Goal: Information Seeking & Learning: Learn about a topic

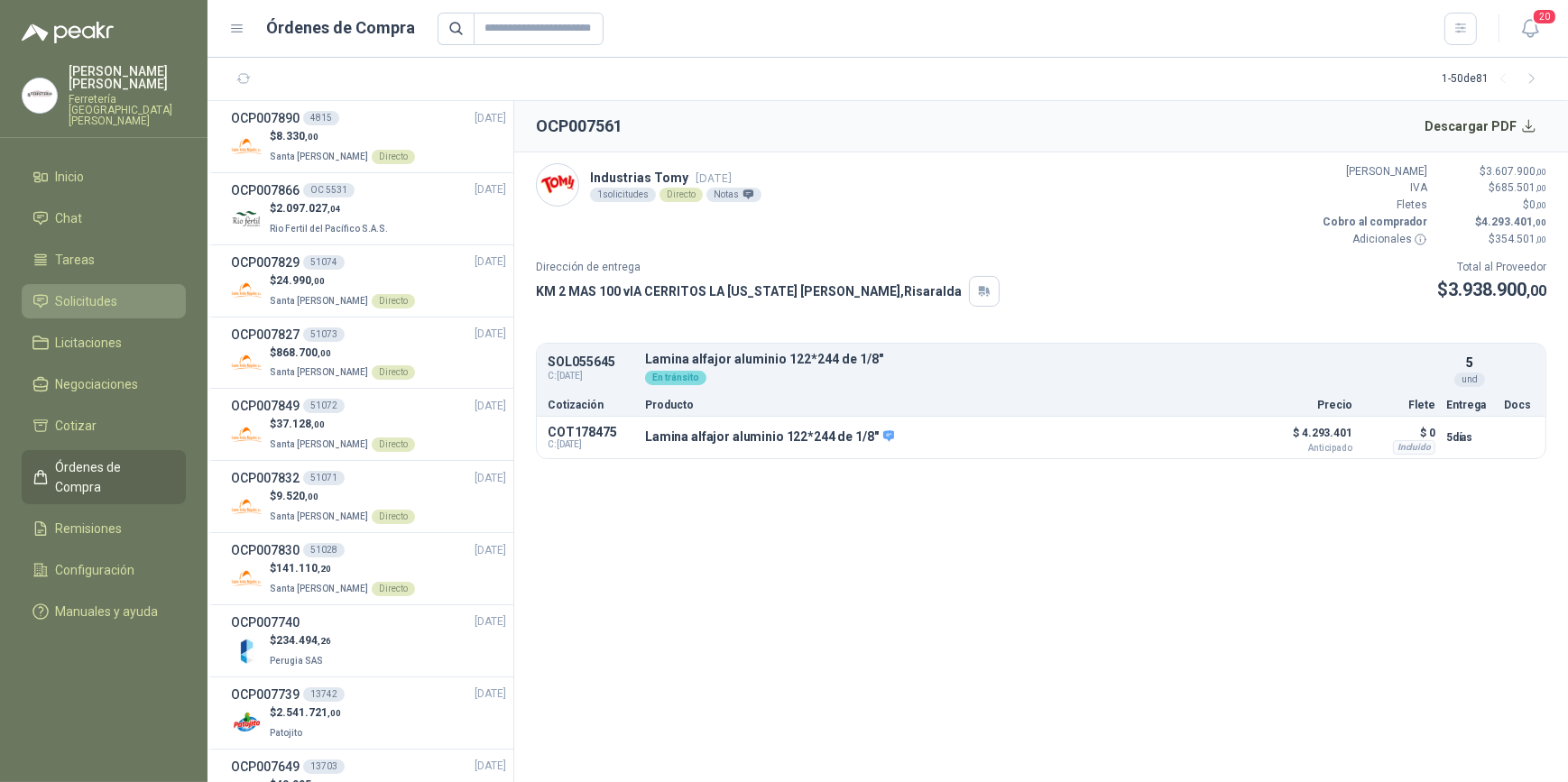
click at [107, 291] on span "Solicitudes" at bounding box center [87, 301] width 62 height 20
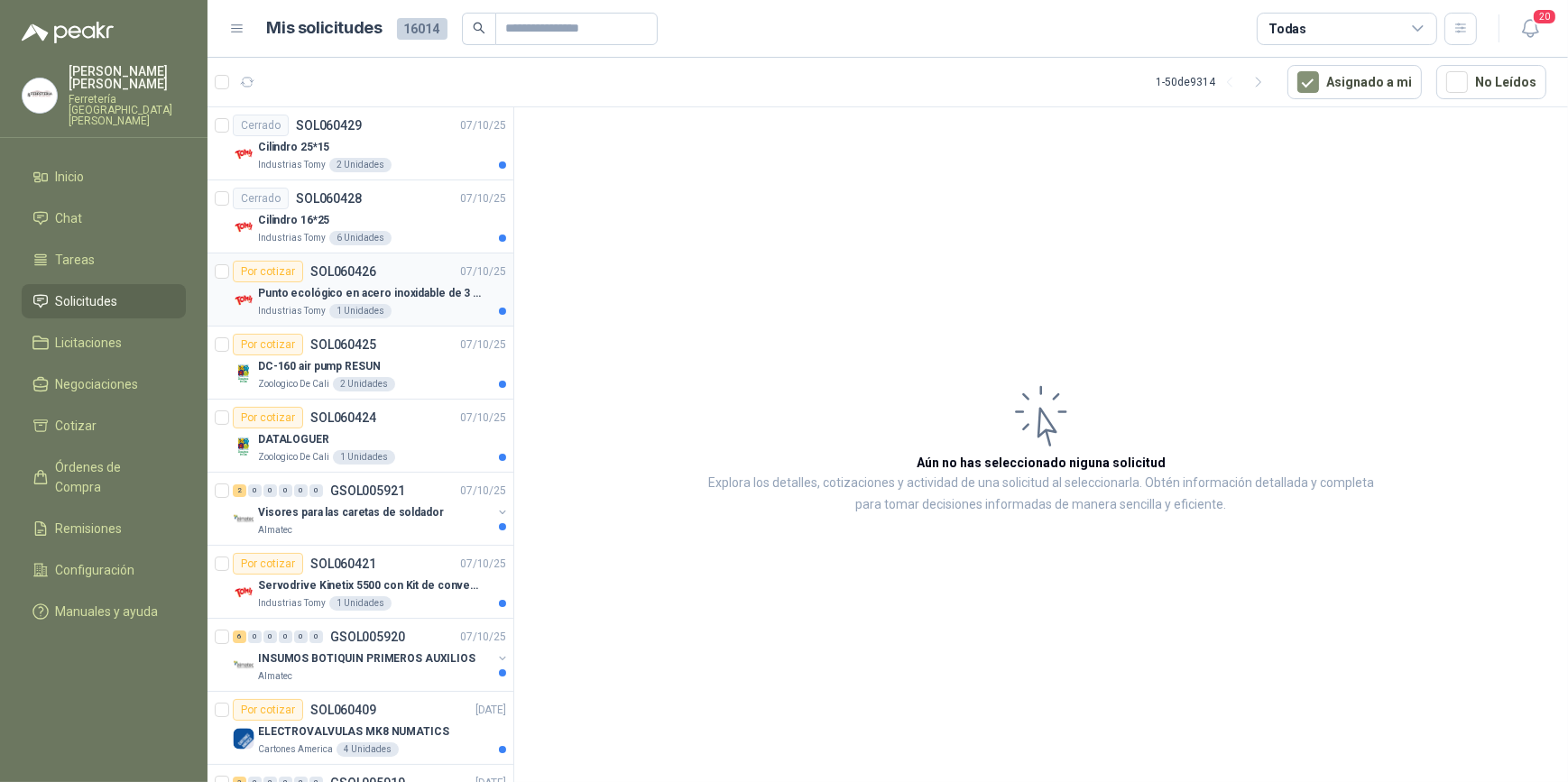
click at [322, 289] on p "Punto ecológico en acero inoxidable de 3 puestos, con capacidad para 53 Litros …" at bounding box center [370, 293] width 225 height 17
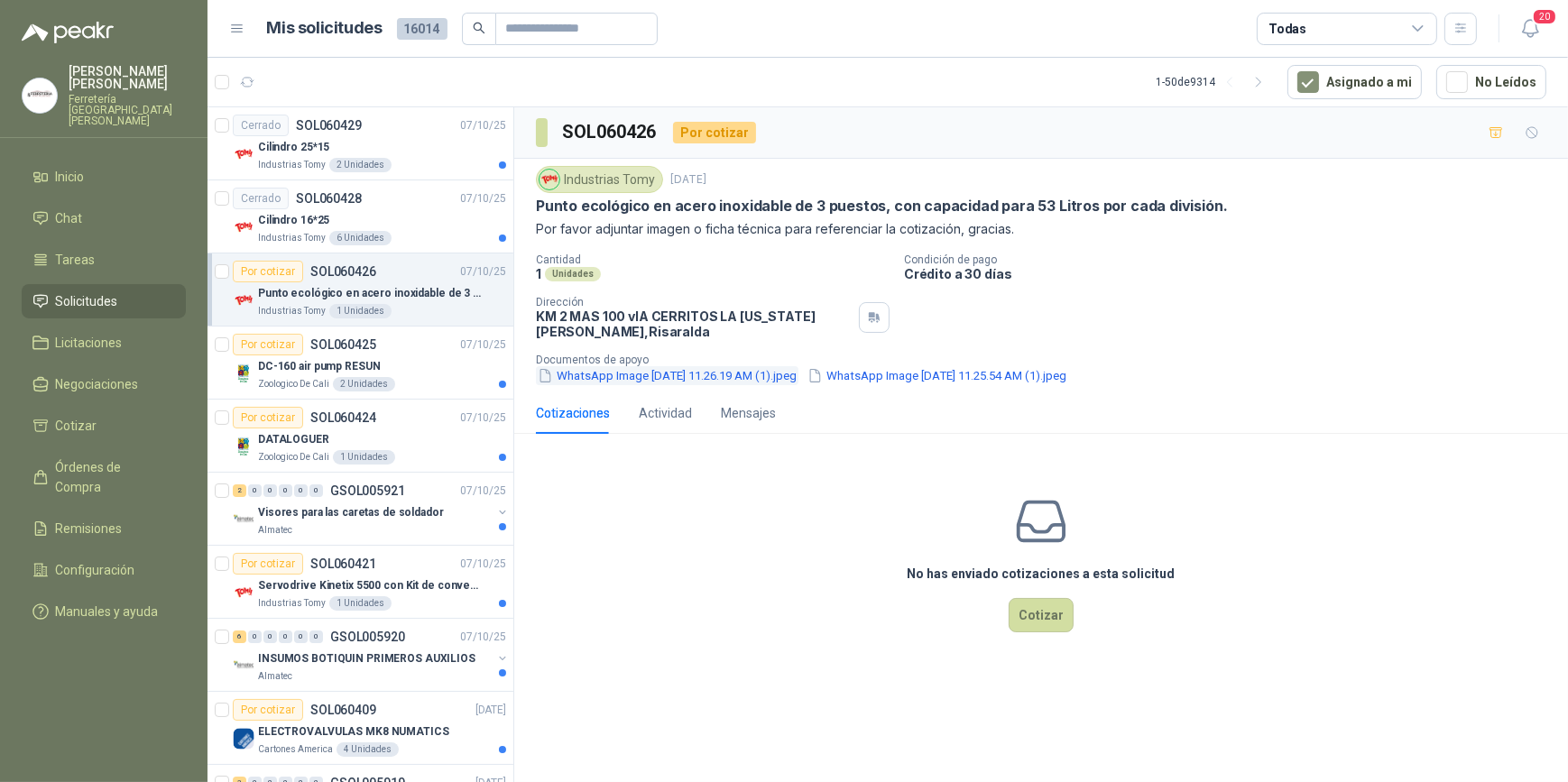
click at [658, 379] on button "WhatsApp Image [DATE] 11.26.19 AM (1).jpeg" at bounding box center [666, 375] width 262 height 19
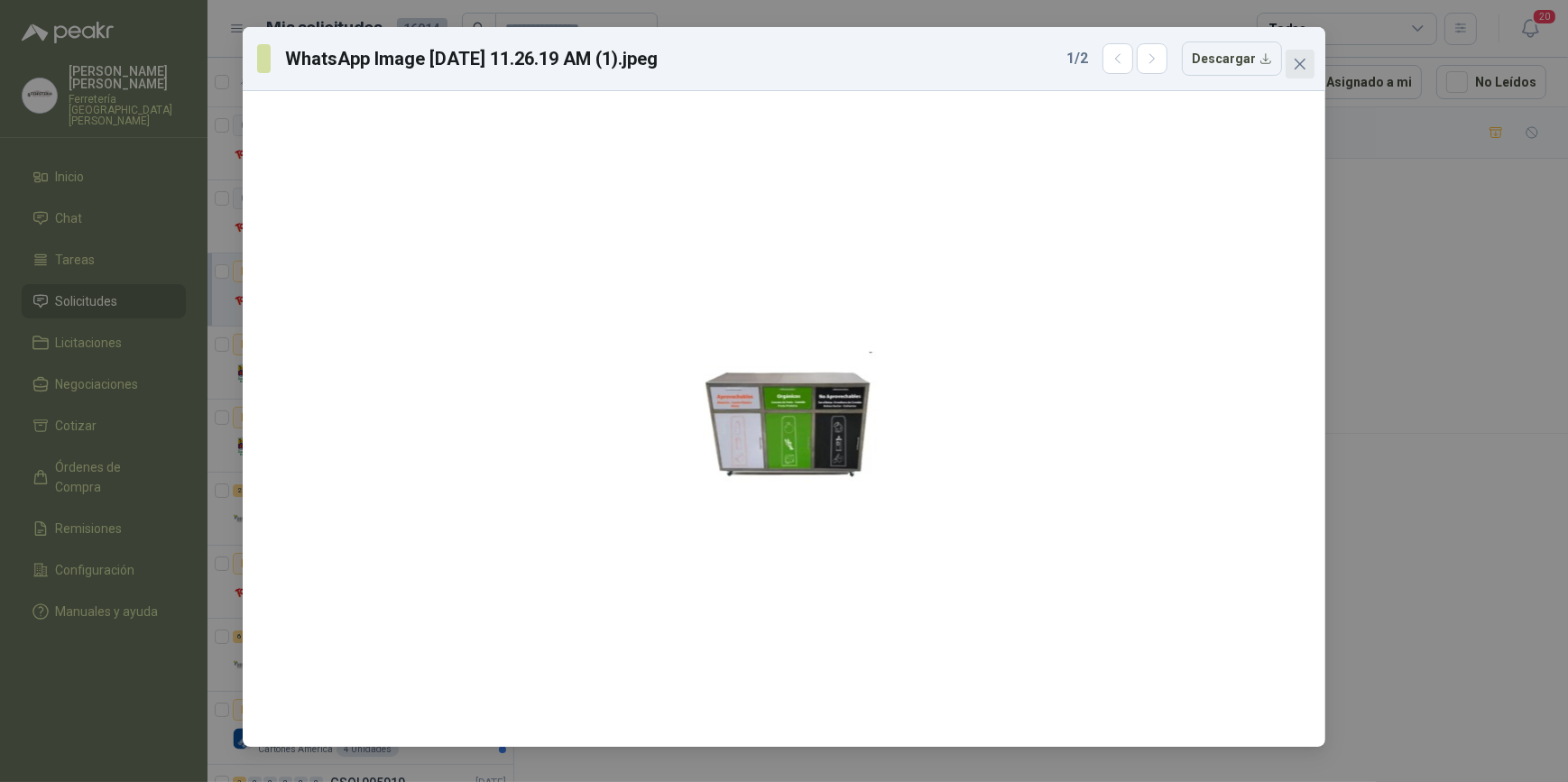
click at [1306, 61] on icon "close" at bounding box center [1300, 63] width 15 height 15
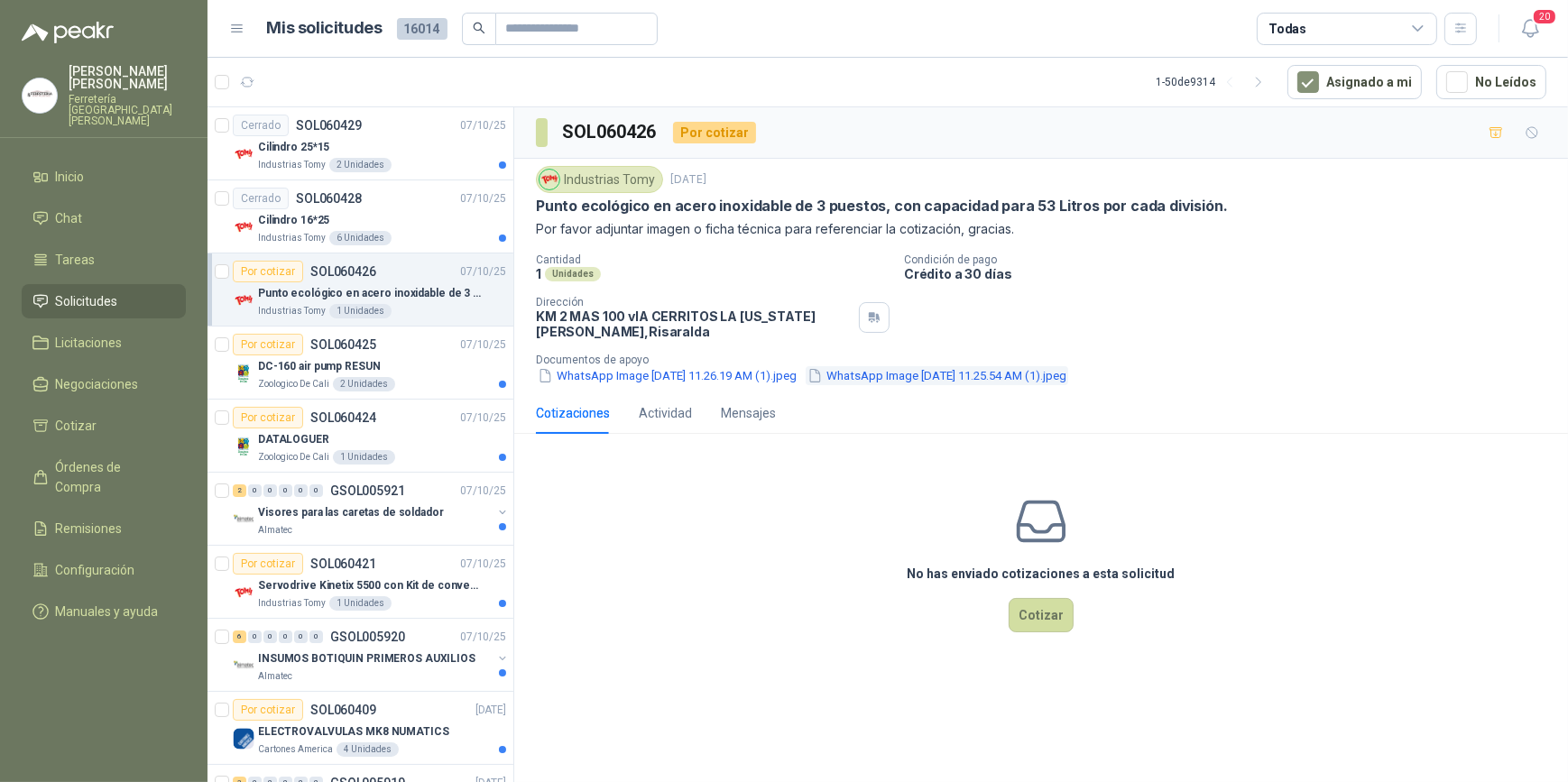
click at [1004, 379] on button "WhatsApp Image [DATE] 11.25.54 AM (1).jpeg" at bounding box center [936, 375] width 262 height 19
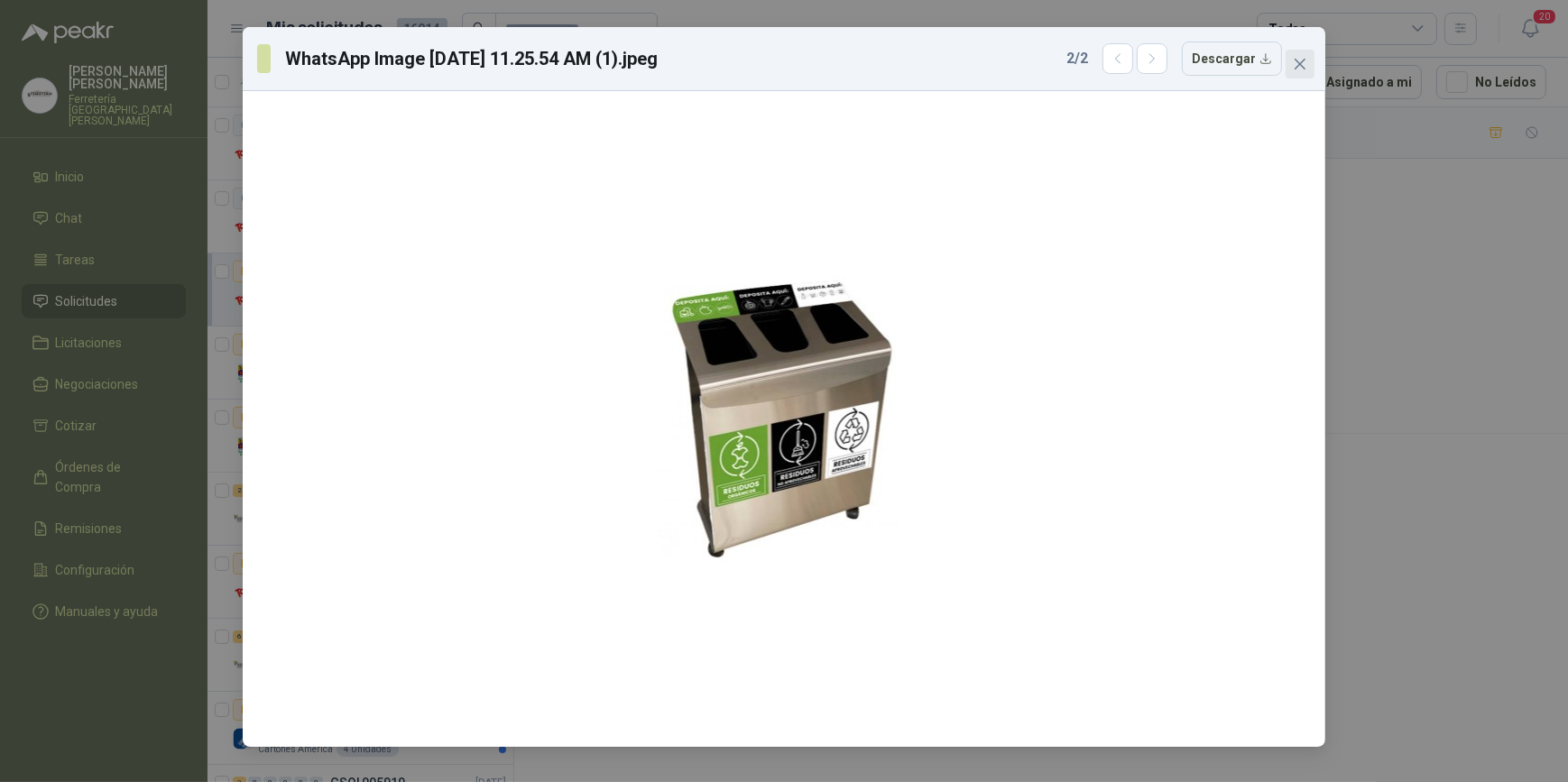
click at [1296, 63] on icon "close" at bounding box center [1300, 63] width 15 height 15
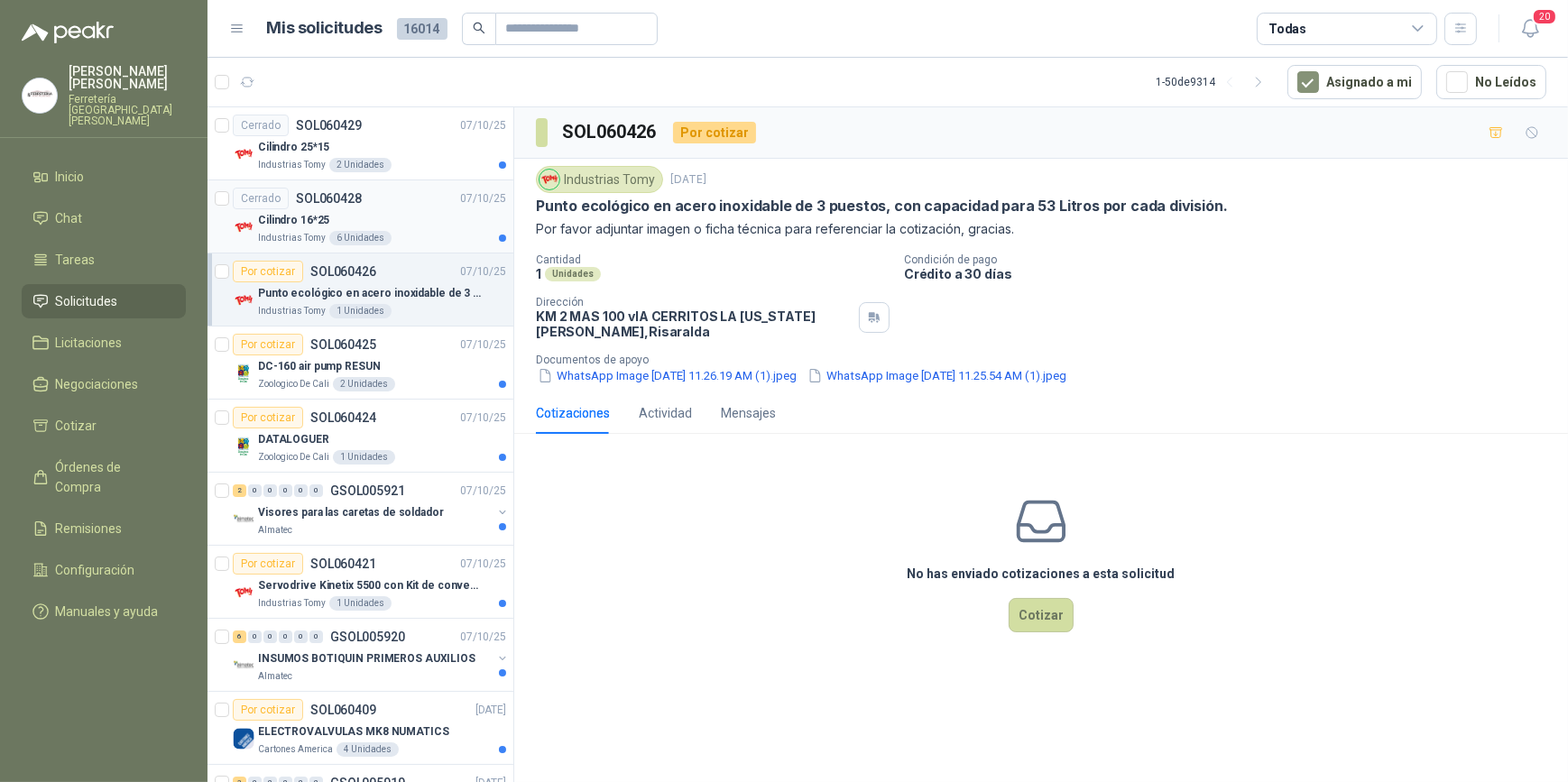
click at [352, 237] on div "6 Unidades" at bounding box center [360, 238] width 62 height 15
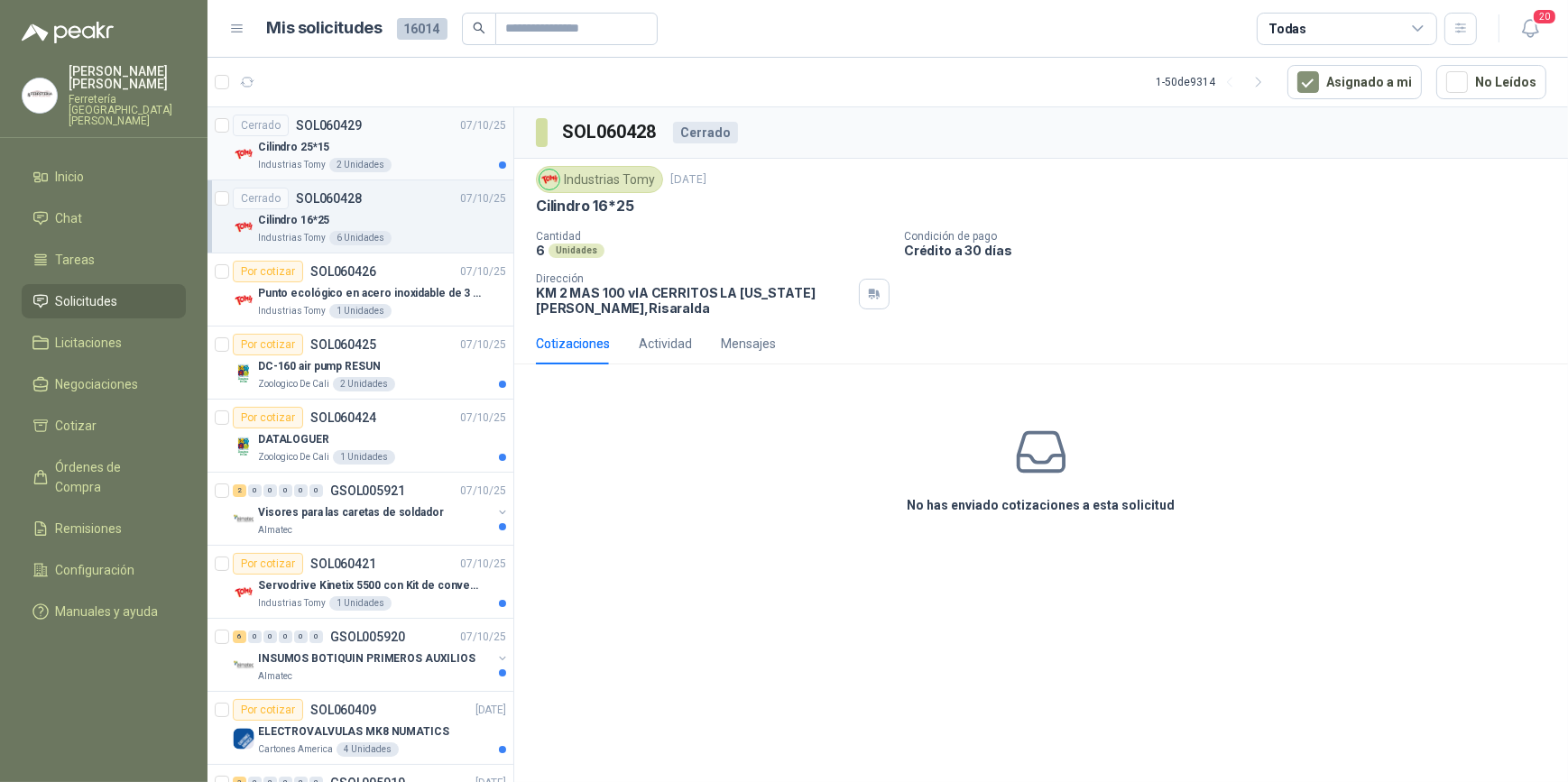
click at [386, 145] on div "Cilindro 25*15" at bounding box center [382, 147] width 248 height 22
click at [421, 592] on p "Servodrive Kinetix 5500 con Kit de conversión y filtro (Ref 41350505)" at bounding box center [370, 585] width 225 height 17
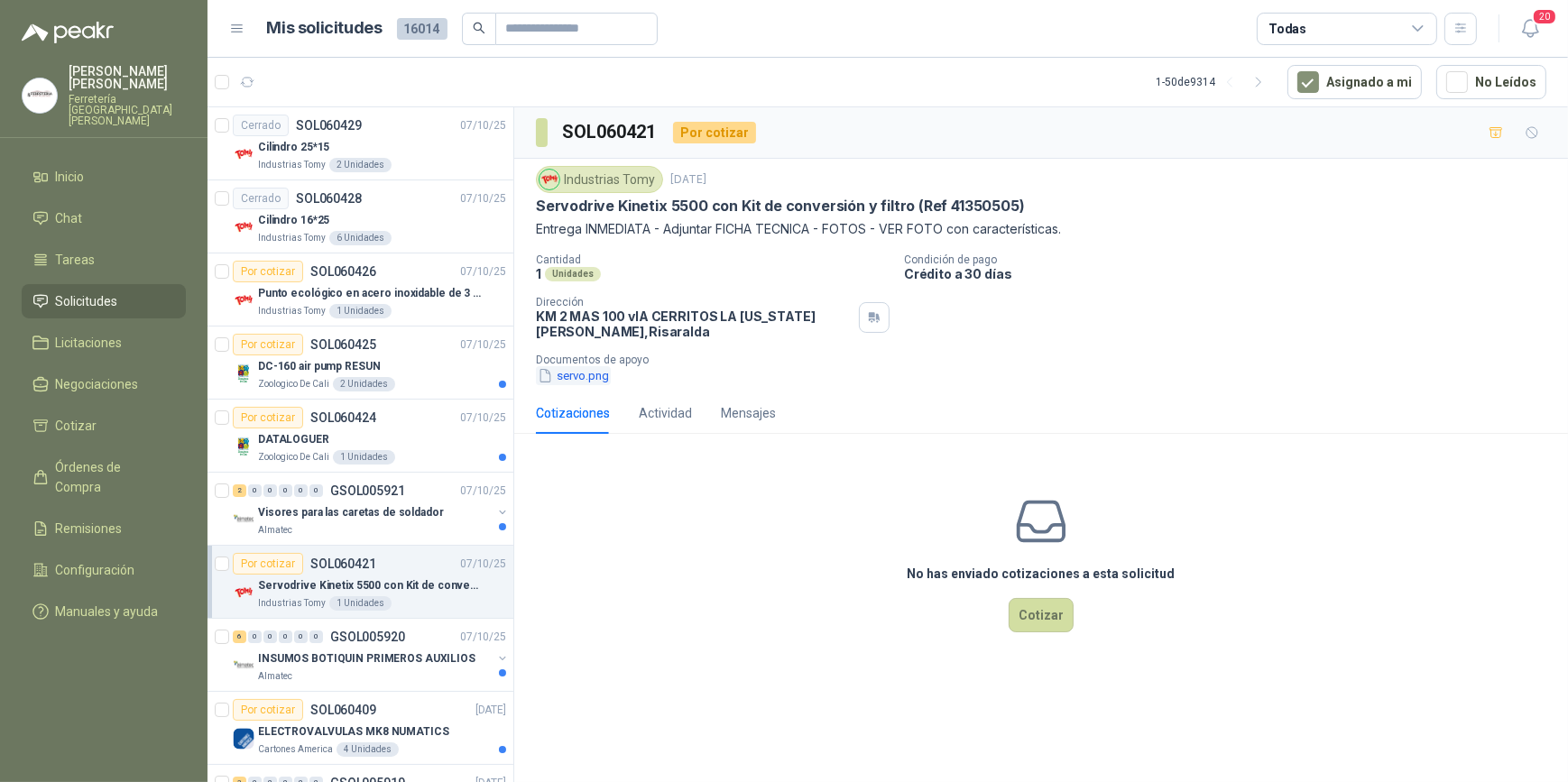
click at [575, 377] on button "servo.png" at bounding box center [573, 375] width 75 height 19
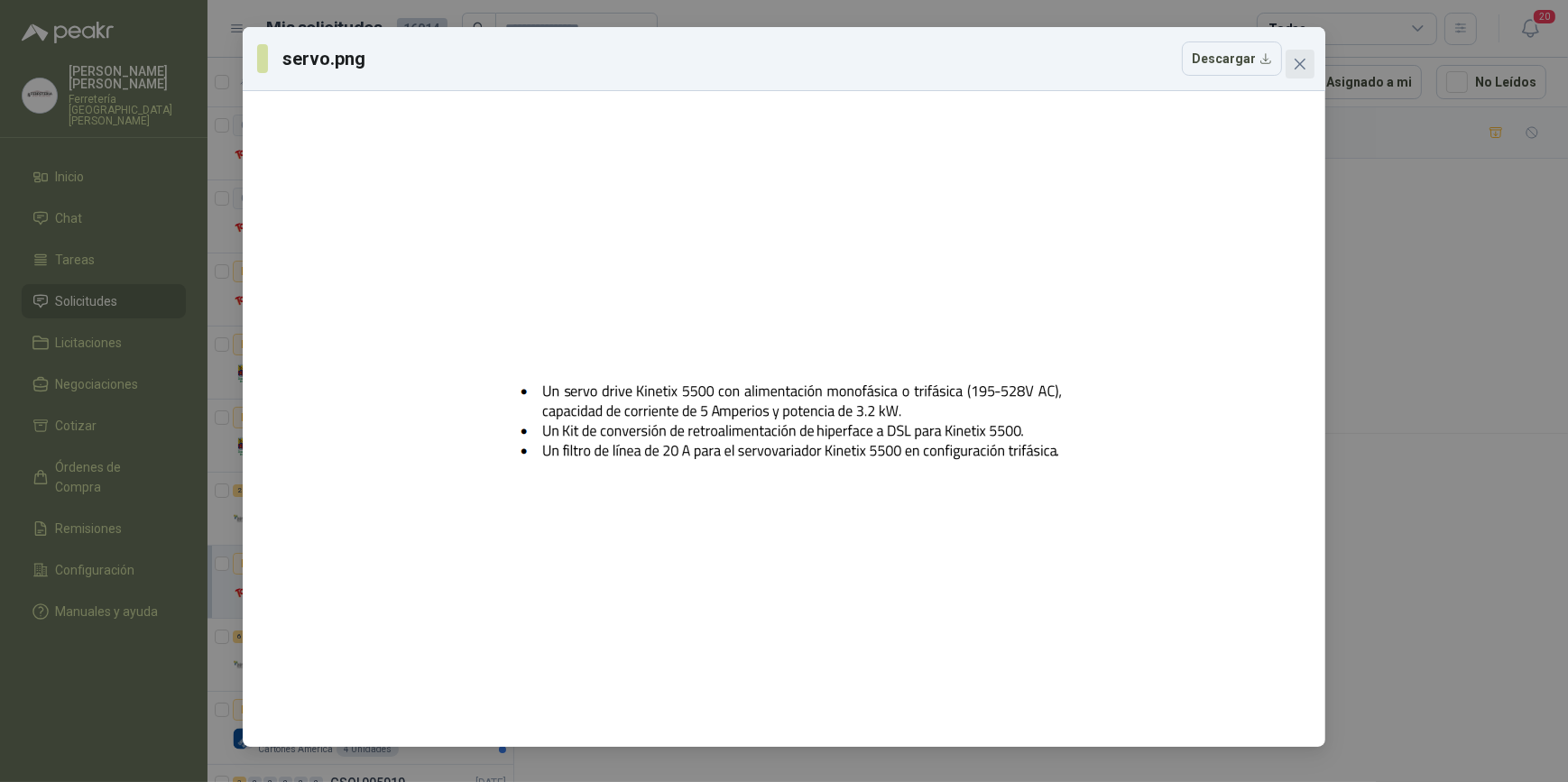
click at [1298, 68] on icon "close" at bounding box center [1300, 63] width 15 height 15
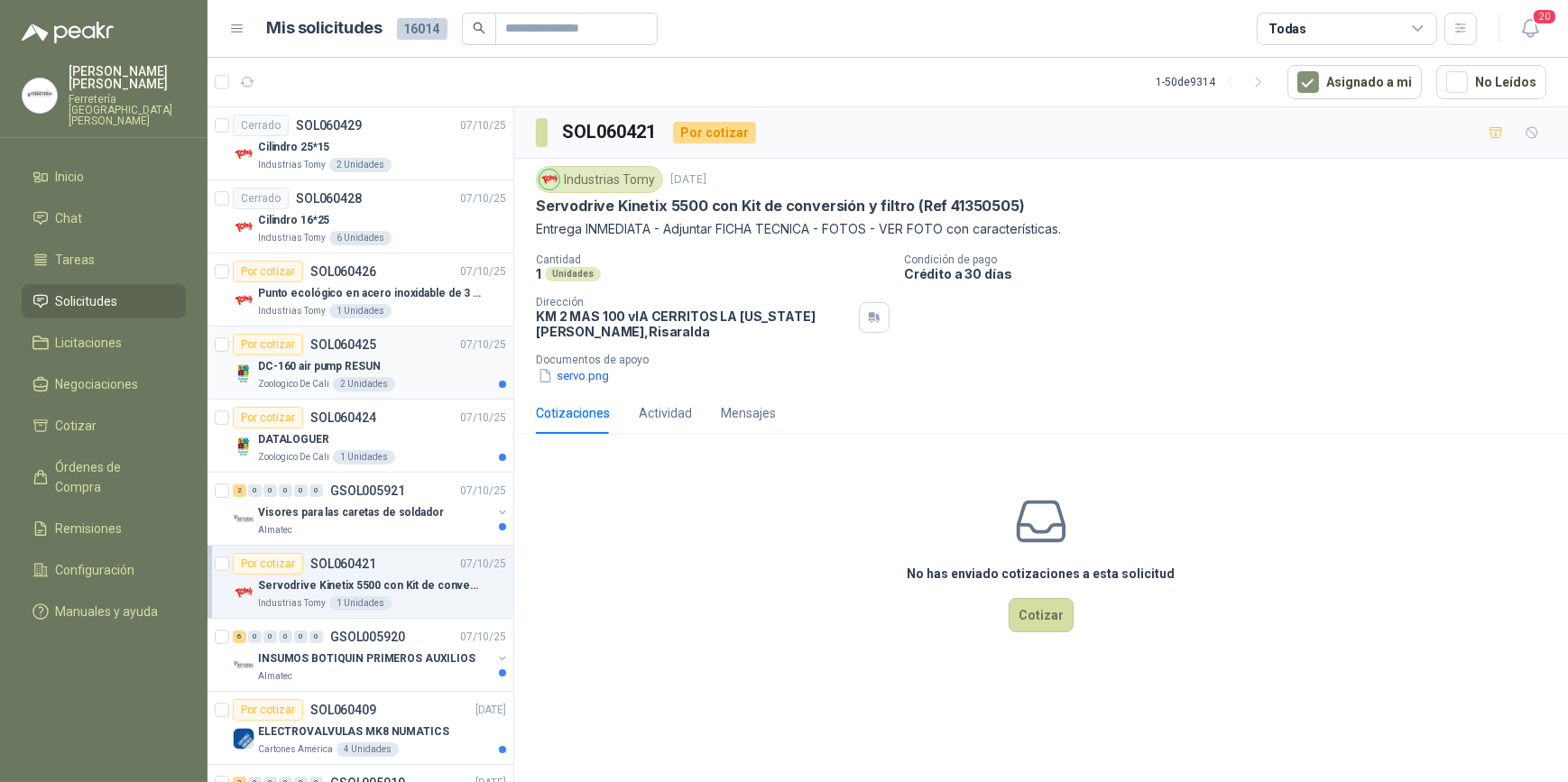
click at [414, 368] on div "DC-160 air pump RESUN" at bounding box center [382, 366] width 248 height 22
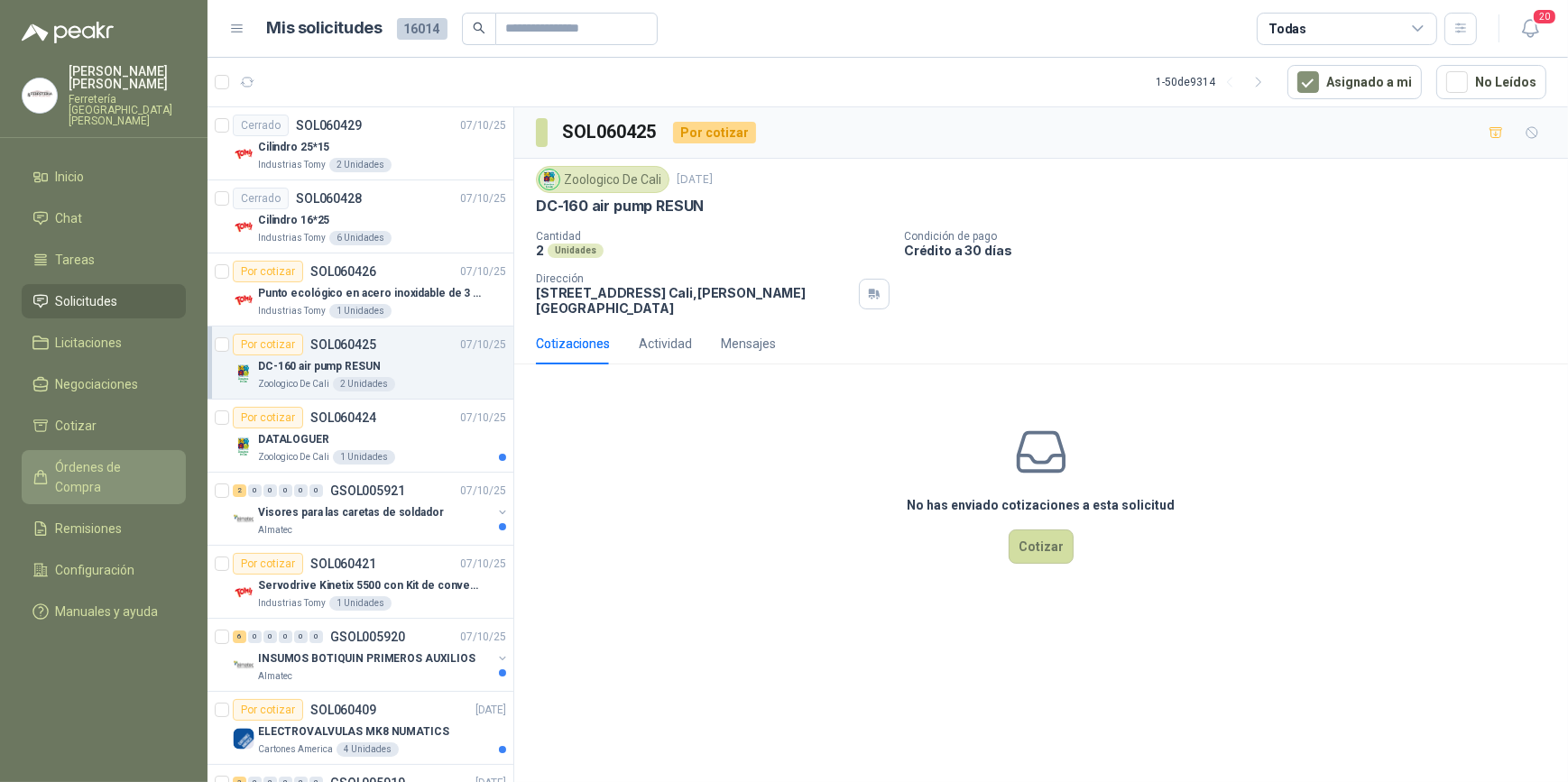
click at [112, 457] on span "Órdenes de Compra" at bounding box center [113, 477] width 113 height 40
